Goal: Task Accomplishment & Management: Manage account settings

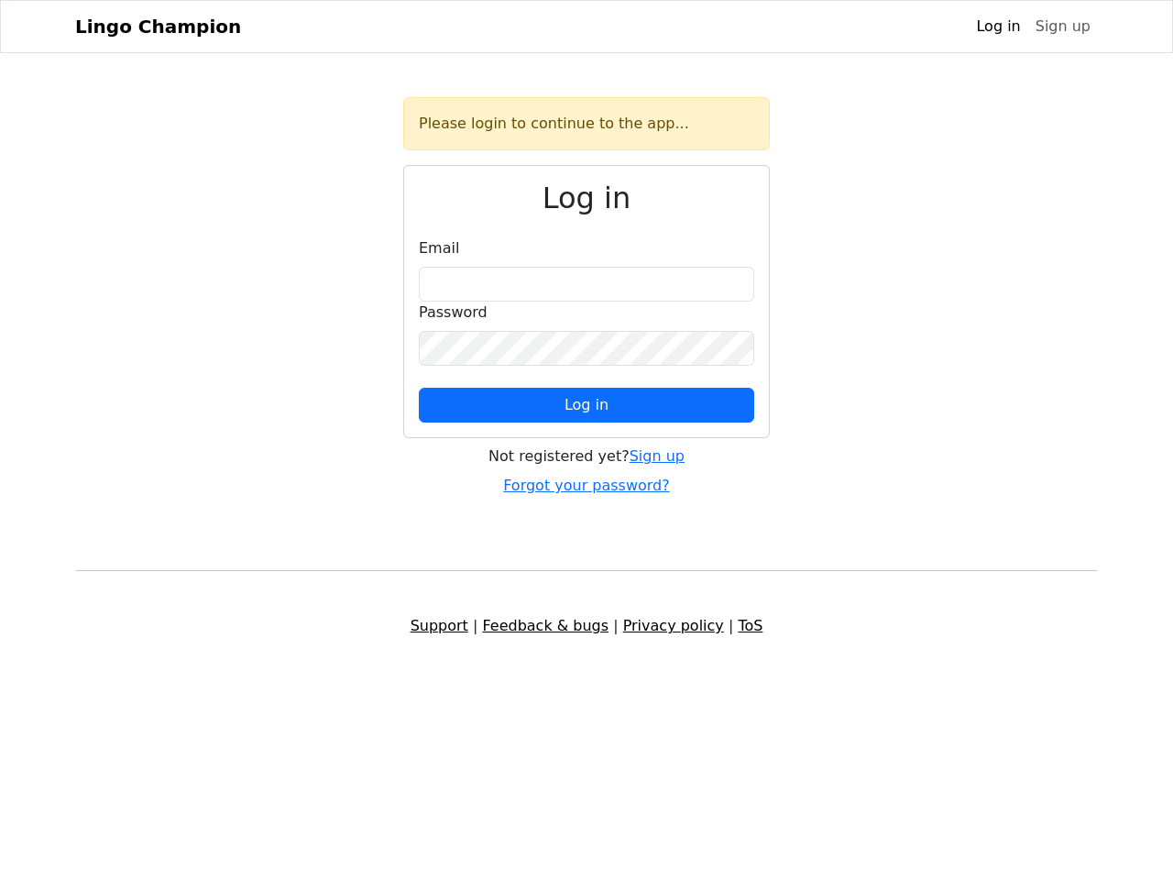
click at [587, 405] on span "Log in" at bounding box center [587, 404] width 44 height 17
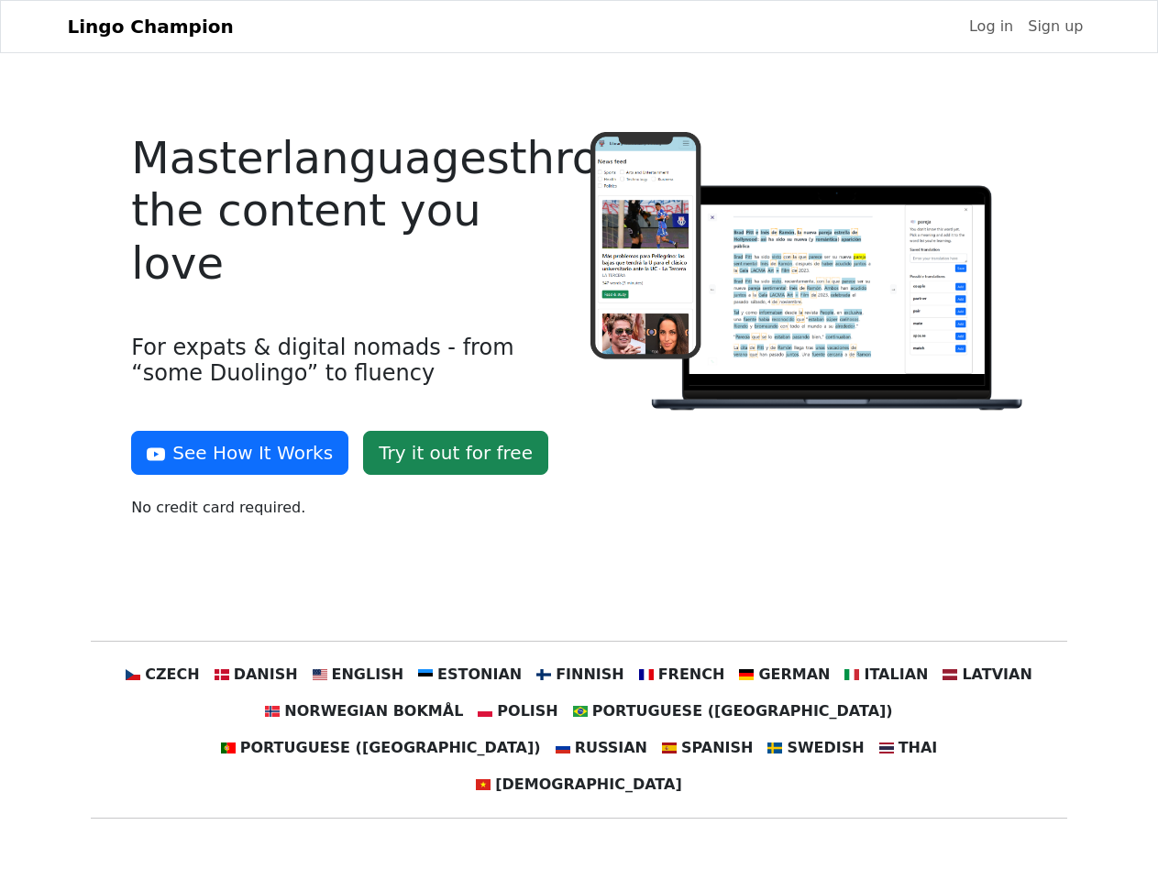
click at [579, 440] on div at bounding box center [808, 333] width 458 height 402
click at [233, 453] on button "See How It Works" at bounding box center [239, 453] width 217 height 44
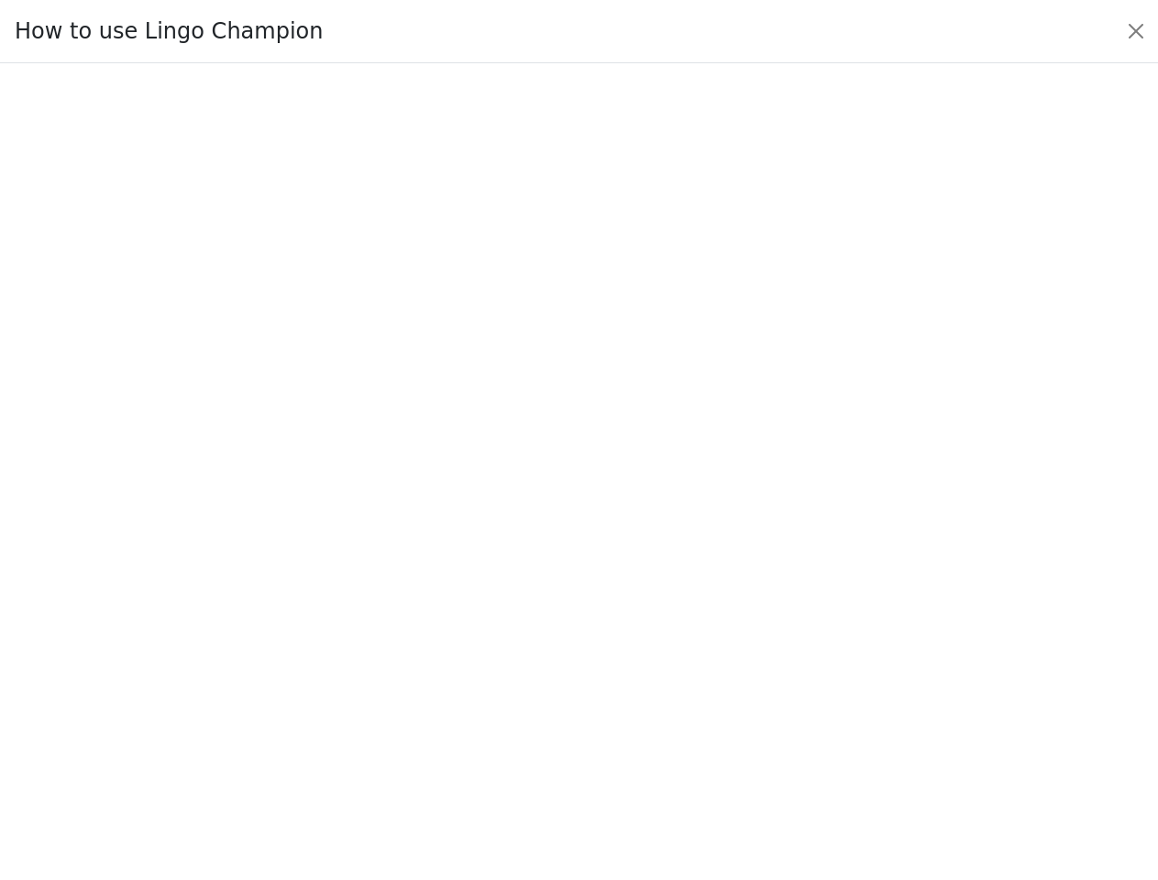
click at [197, 675] on div at bounding box center [579, 471] width 1072 height 634
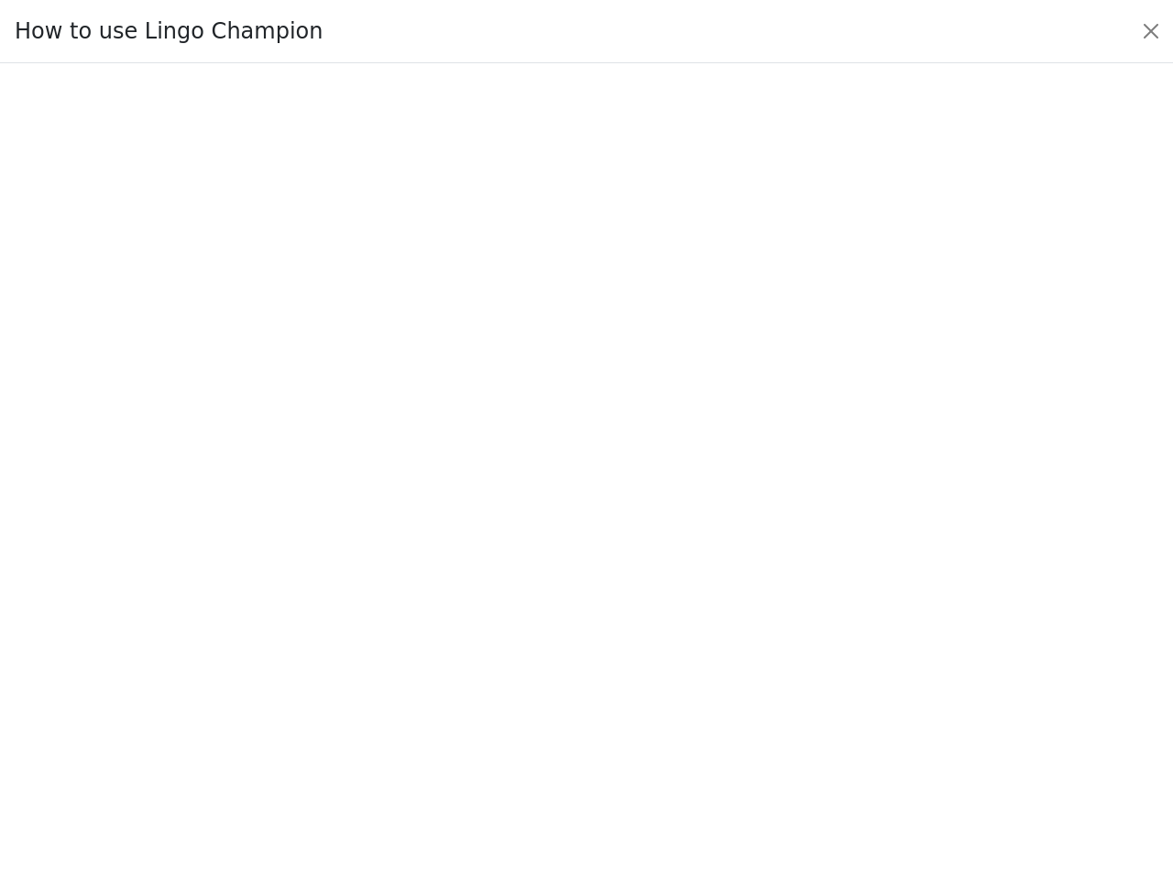
click at [283, 675] on div at bounding box center [586, 472] width 1087 height 644
click at [376, 675] on div at bounding box center [586, 472] width 1087 height 644
click at [477, 675] on div at bounding box center [586, 472] width 1087 height 644
click at [578, 675] on div at bounding box center [586, 472] width 1087 height 644
click at [669, 675] on div at bounding box center [586, 472] width 1087 height 644
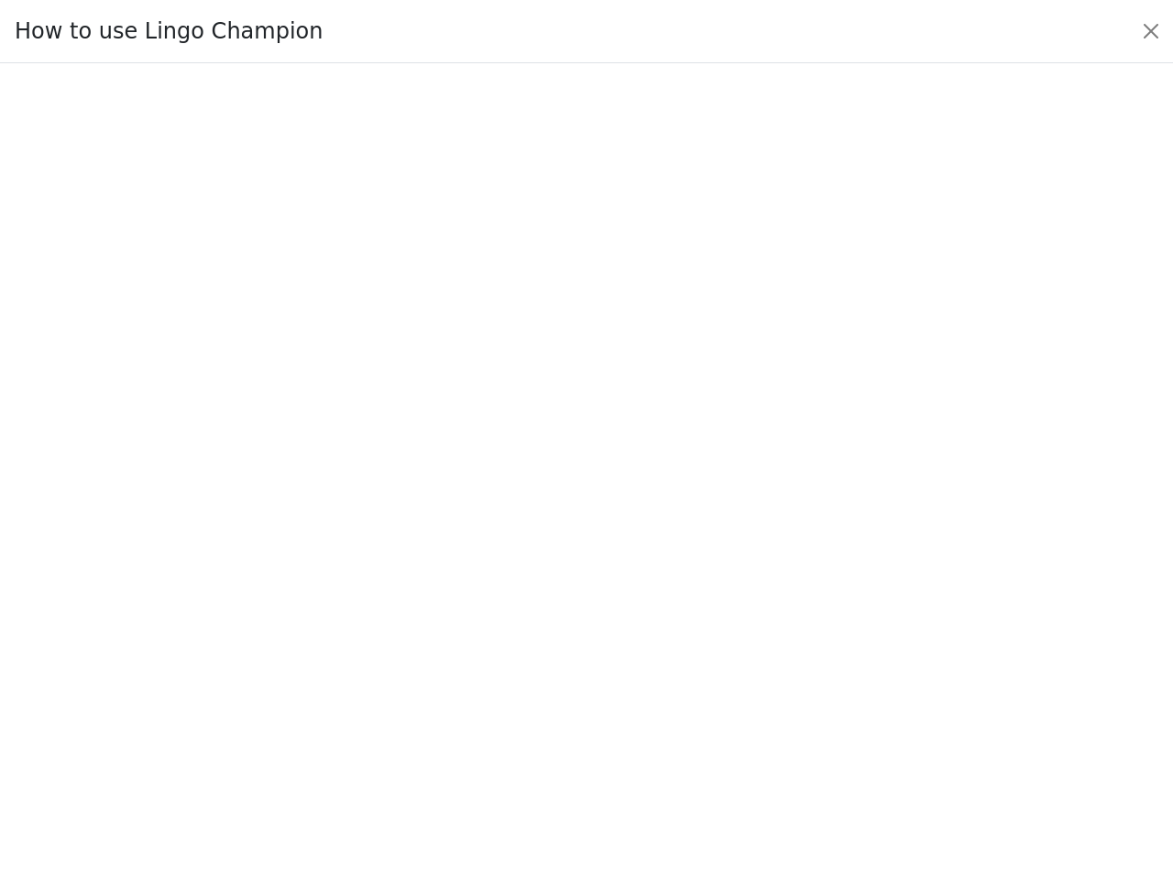
click at [764, 675] on div at bounding box center [586, 472] width 1087 height 644
click at [858, 675] on div at bounding box center [586, 472] width 1087 height 644
